Goal: Find specific page/section: Find specific page/section

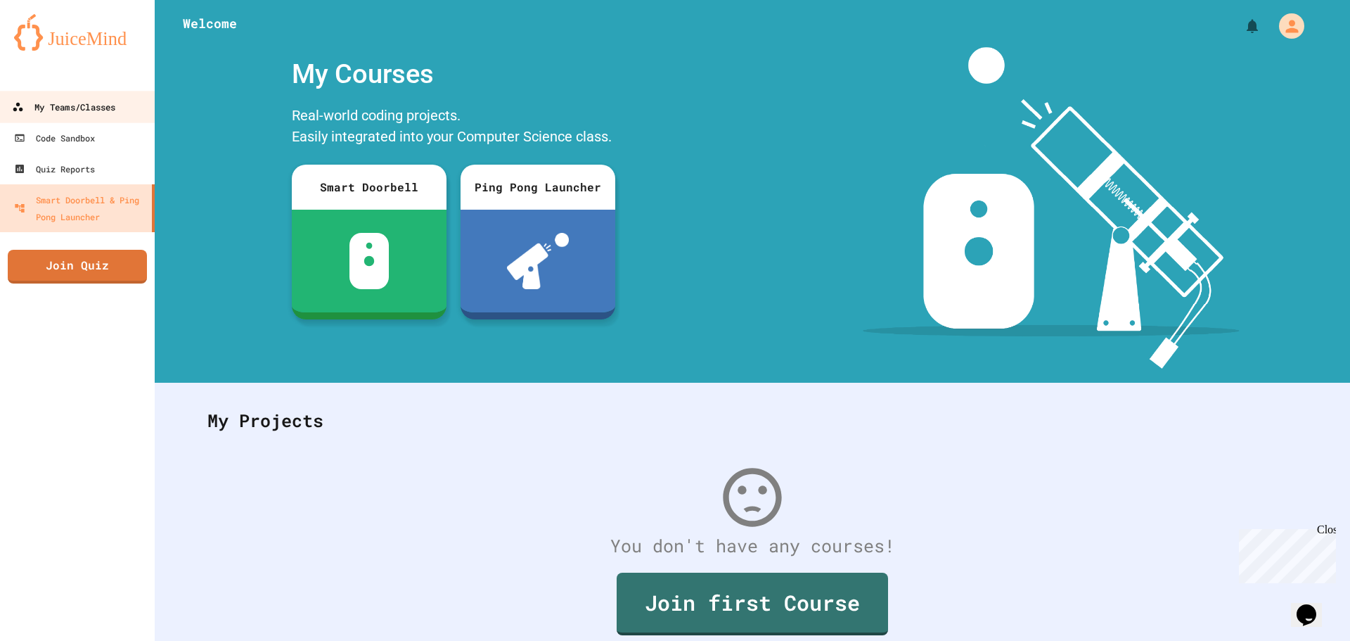
click at [111, 111] on div "My Teams/Classes" at bounding box center [63, 107] width 103 height 18
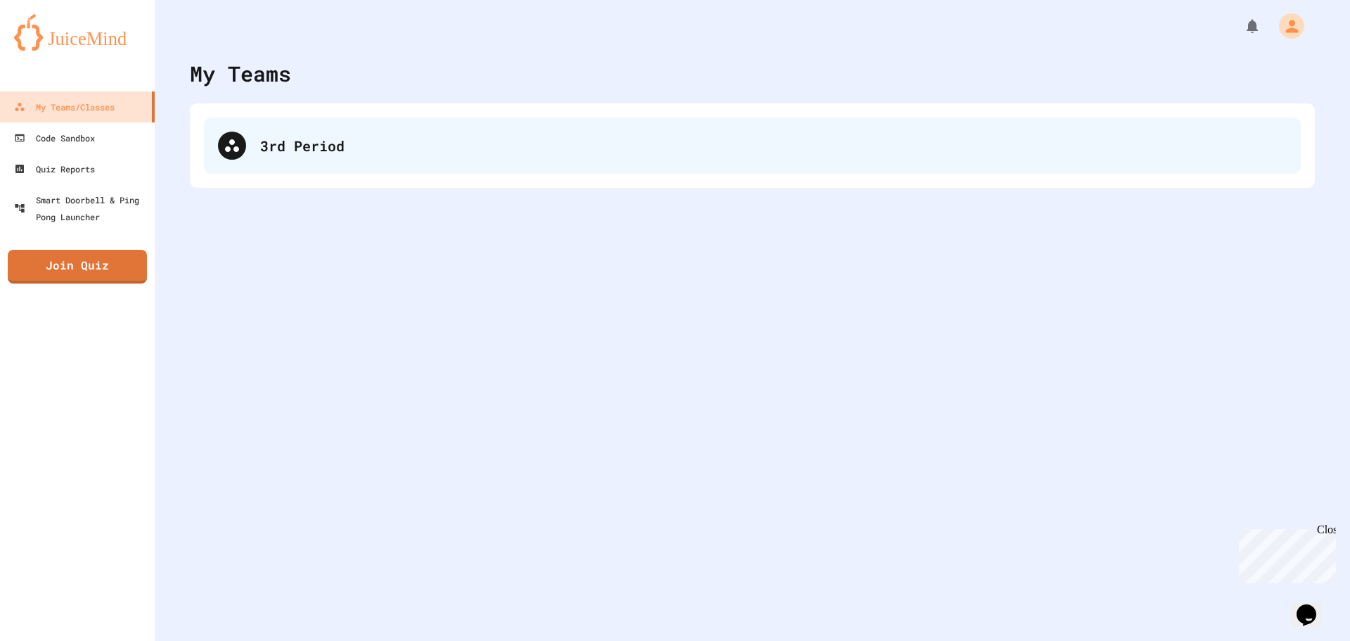
click at [337, 148] on div "3rd Period" at bounding box center [773, 145] width 1027 height 21
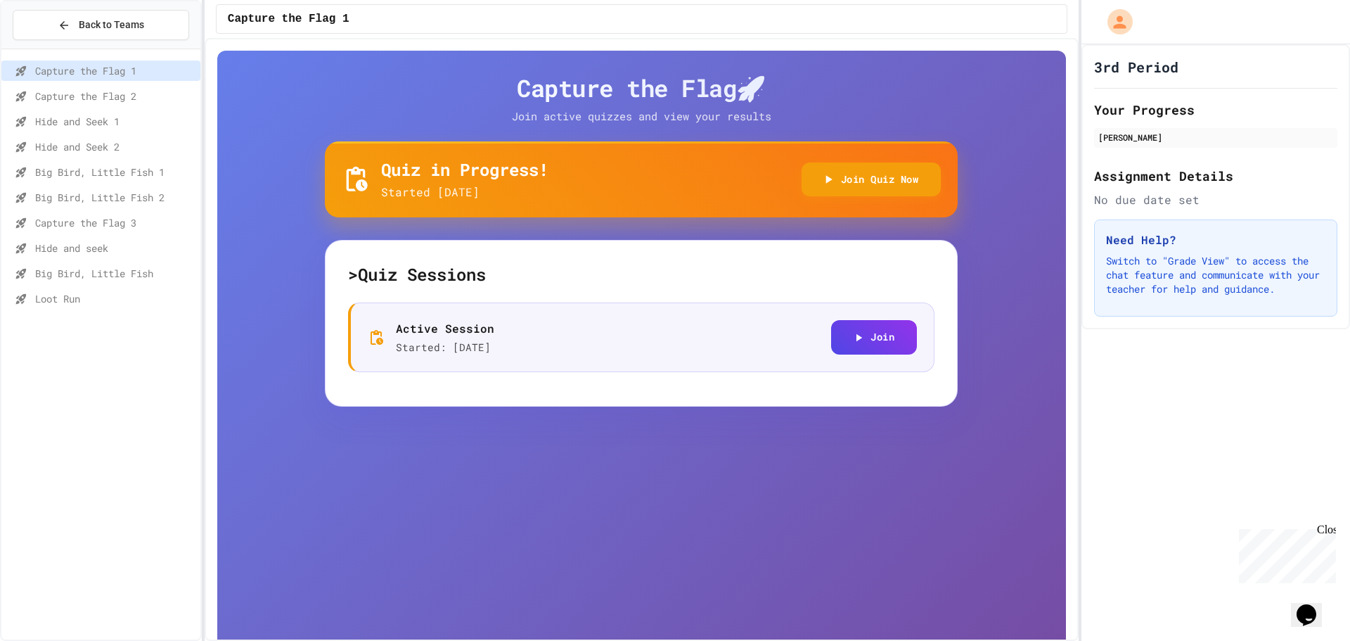
click at [120, 300] on span "Loot Run" at bounding box center [115, 298] width 160 height 15
